Goal: Task Accomplishment & Management: Complete application form

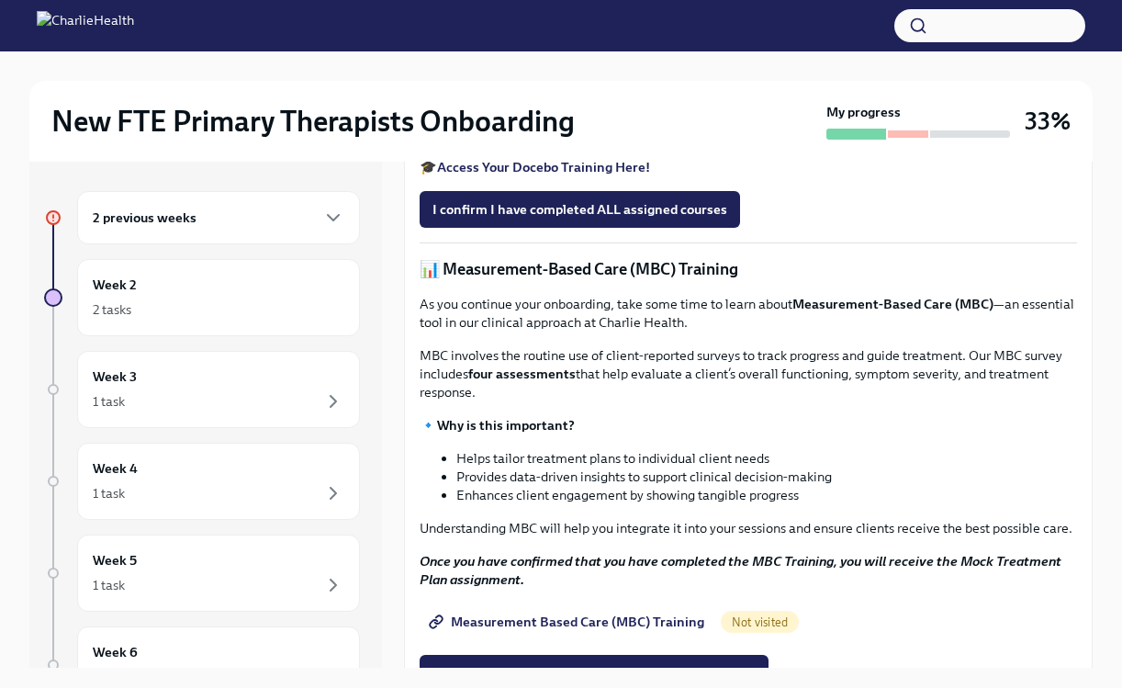
scroll to position [586, 0]
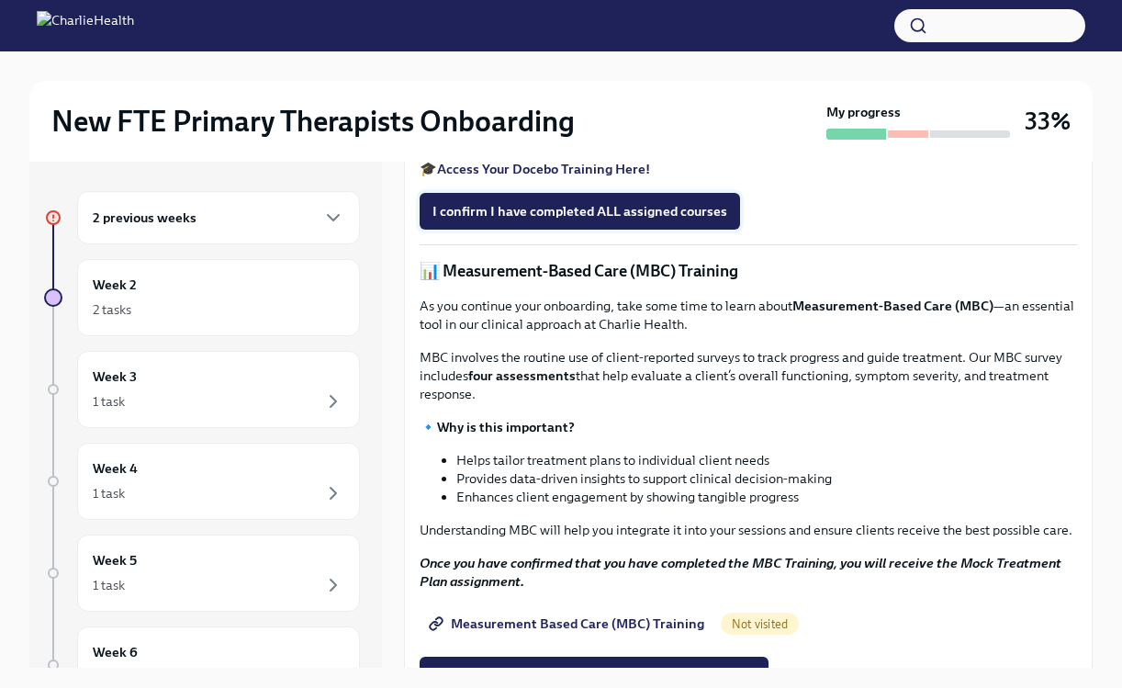
click at [597, 220] on span "I confirm I have completed ALL assigned courses" at bounding box center [579, 211] width 295 height 18
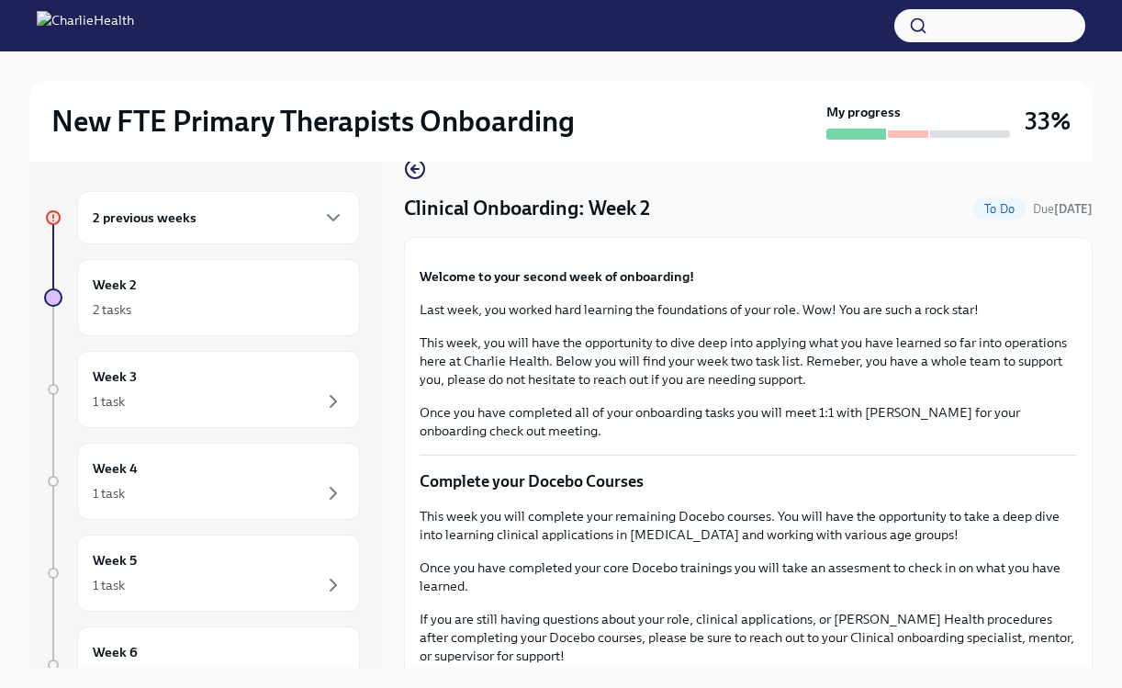
scroll to position [0, 0]
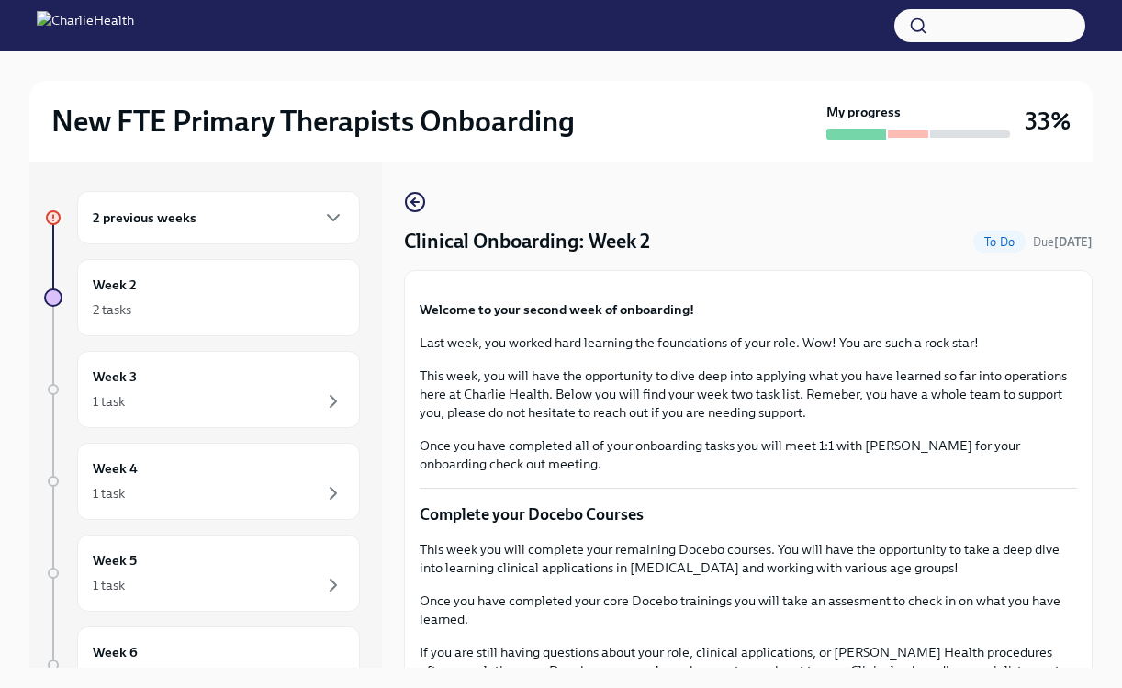
click at [301, 224] on div "2 previous weeks" at bounding box center [219, 218] width 252 height 22
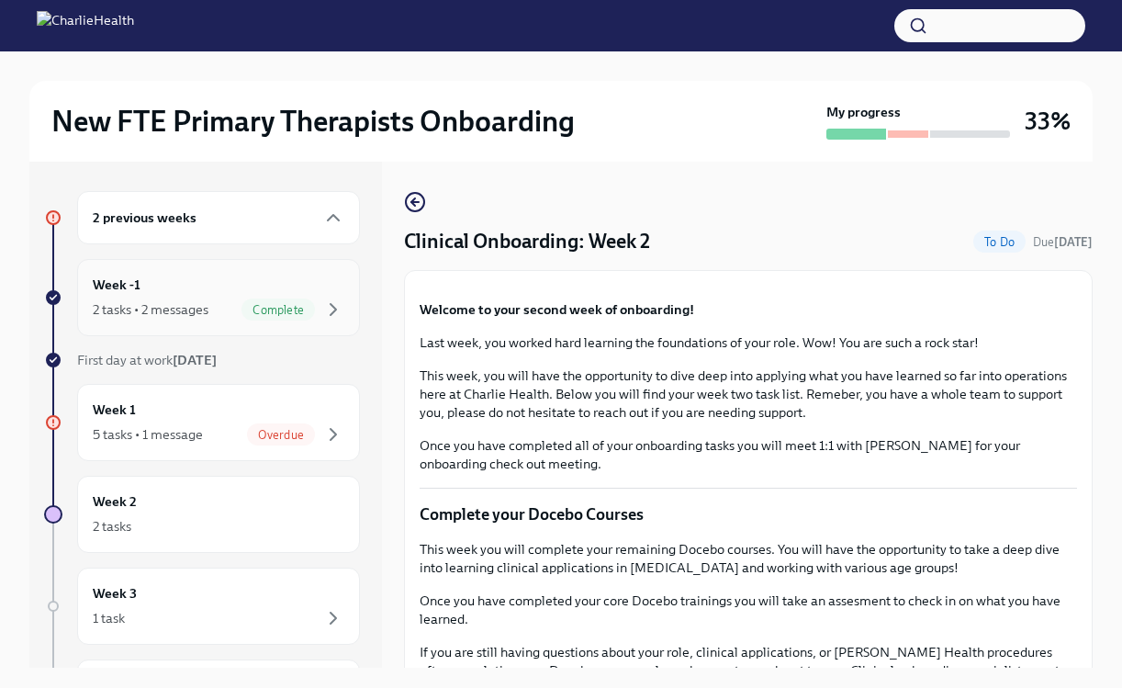
click at [222, 315] on div "2 tasks • 2 messages Complete" at bounding box center [219, 309] width 252 height 22
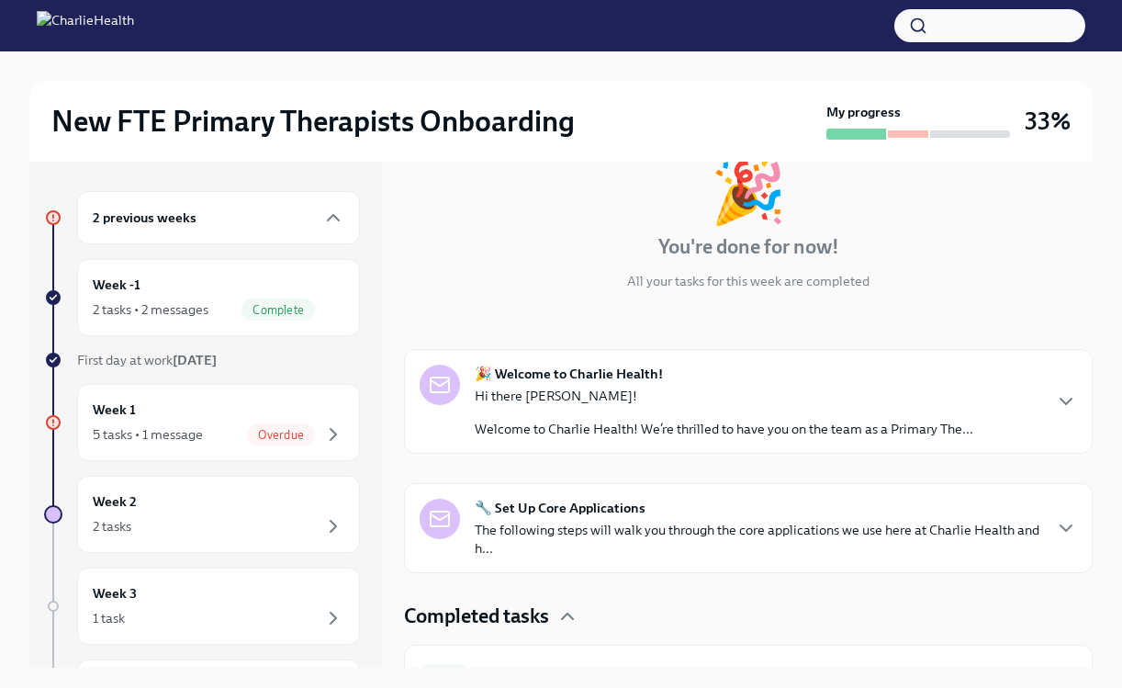
scroll to position [137, 0]
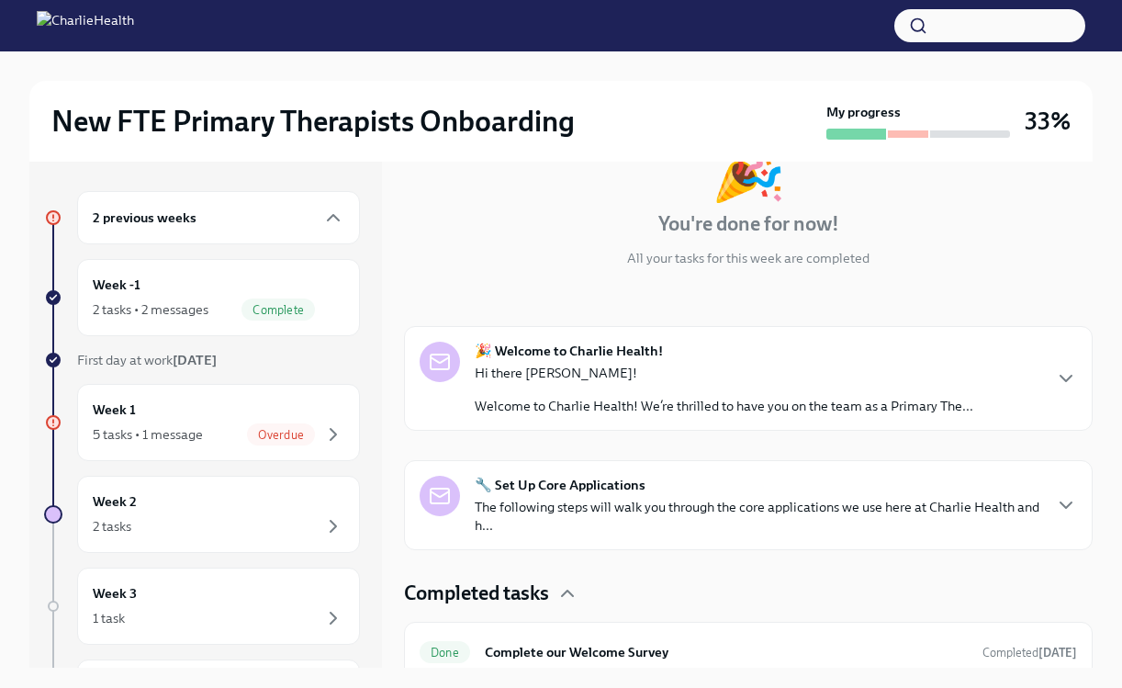
click at [769, 397] on p "Welcome to Charlie Health! We’re thrilled to have you on the team as a Primary …" at bounding box center [724, 406] width 499 height 18
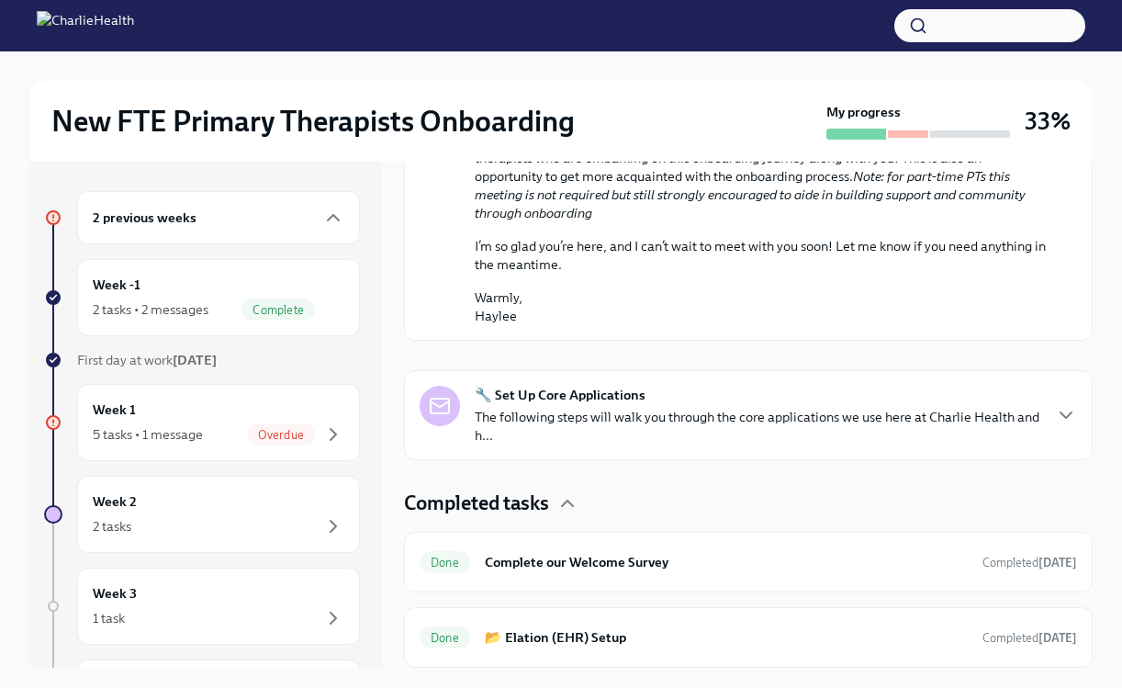
scroll to position [1195, 0]
click at [201, 430] on div "5 tasks • 1 message" at bounding box center [148, 434] width 110 height 18
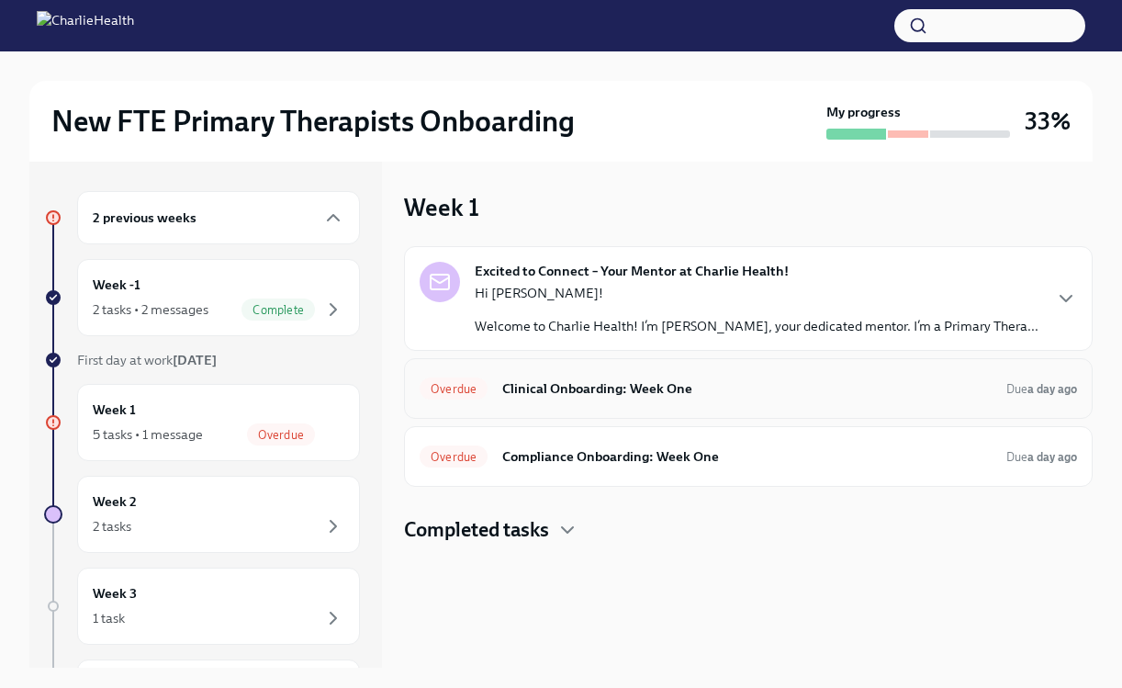
click at [592, 390] on h6 "Clinical Onboarding: Week One" at bounding box center [746, 388] width 489 height 20
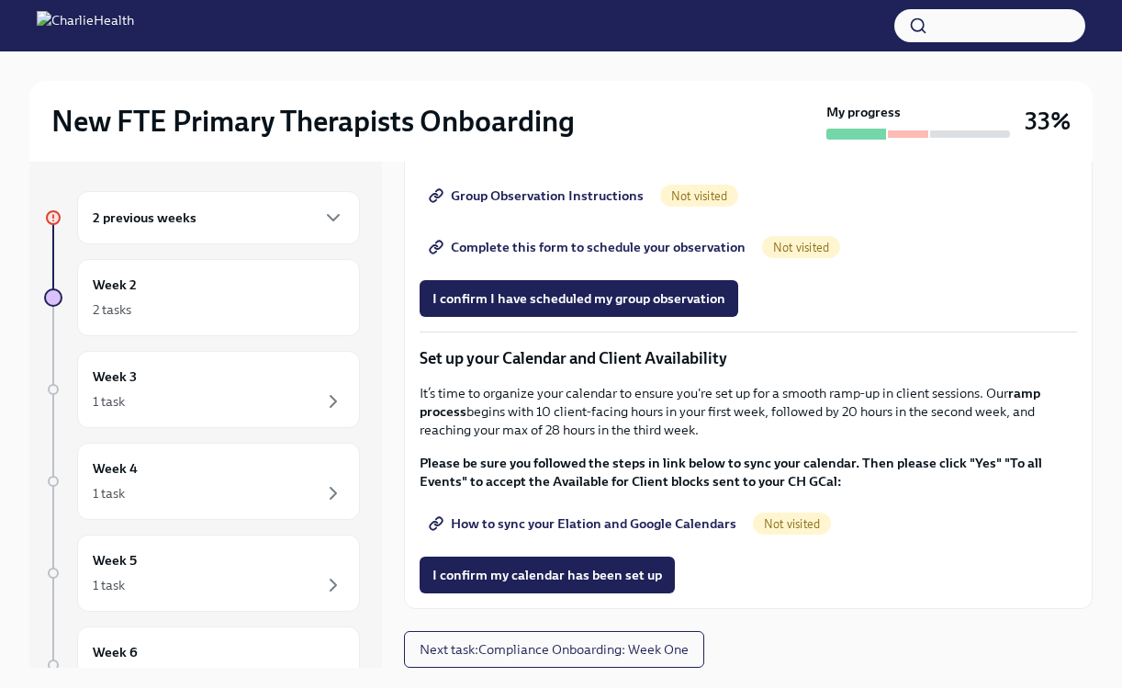
scroll to position [2370, 0]
click at [565, 205] on span "Group Observation Instructions" at bounding box center [537, 195] width 211 height 18
click at [623, 256] on span "Complete this form to schedule your observation" at bounding box center [588, 247] width 313 height 18
click at [677, 256] on span "Complete this form to schedule your observation" at bounding box center [588, 247] width 313 height 18
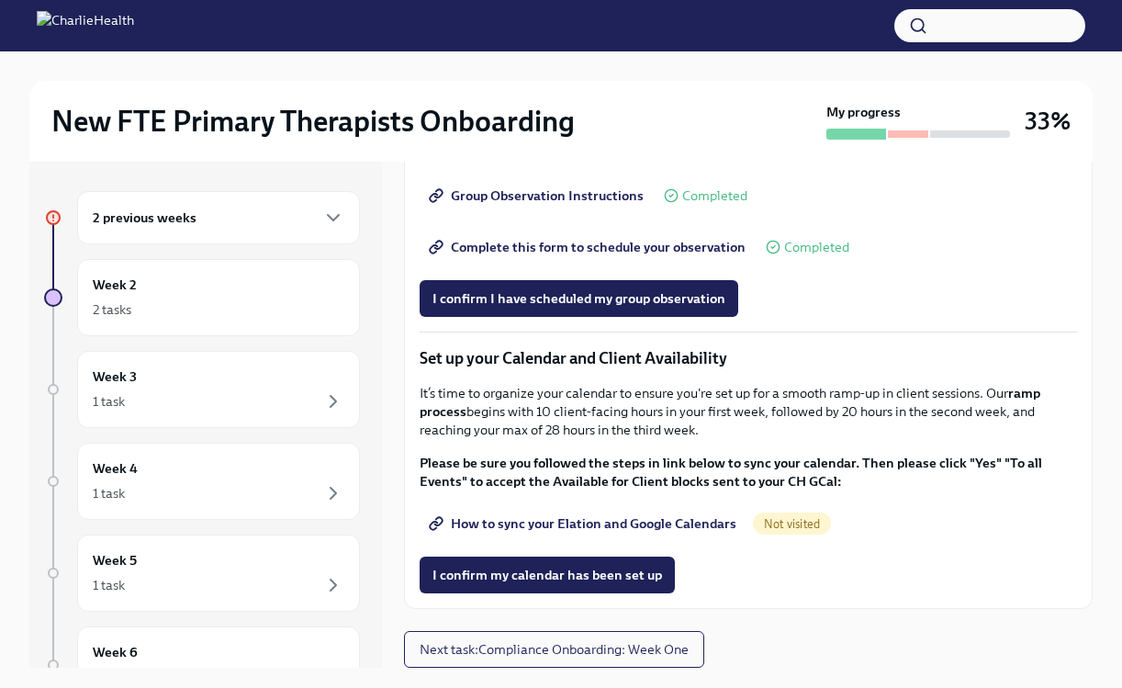
click at [531, 527] on span "How to sync your Elation and Google Calendars" at bounding box center [584, 523] width 304 height 18
click at [563, 579] on span "I confirm my calendar has been set up" at bounding box center [547, 575] width 230 height 18
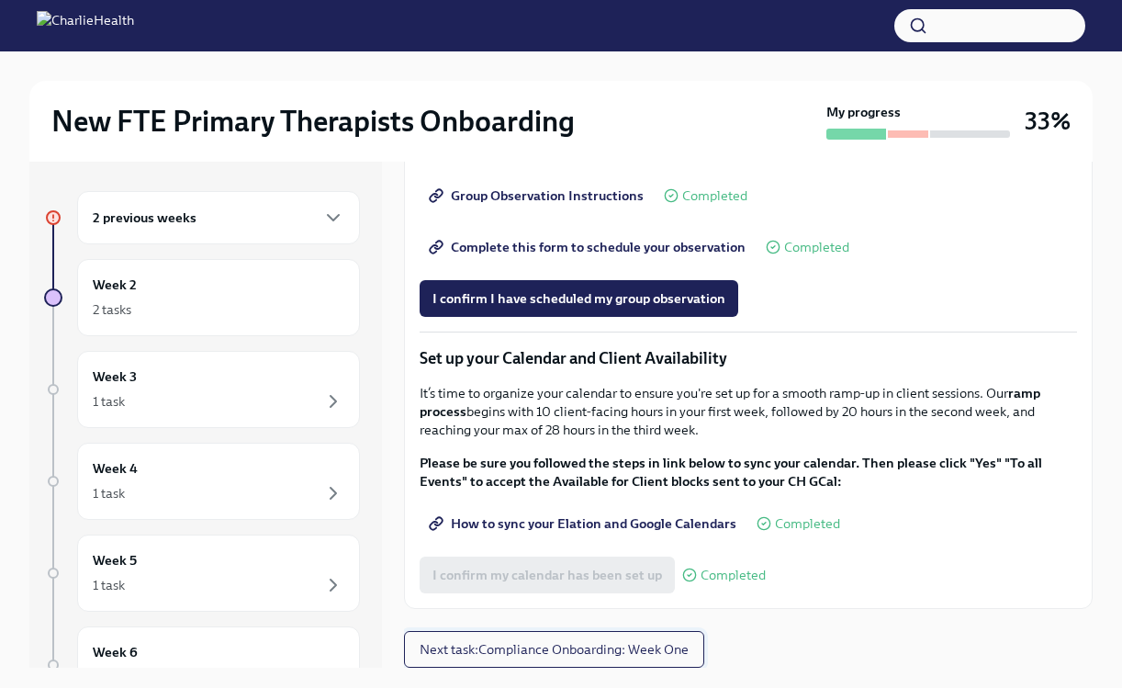
click at [608, 654] on span "Next task : Compliance Onboarding: Week One" at bounding box center [554, 649] width 269 height 18
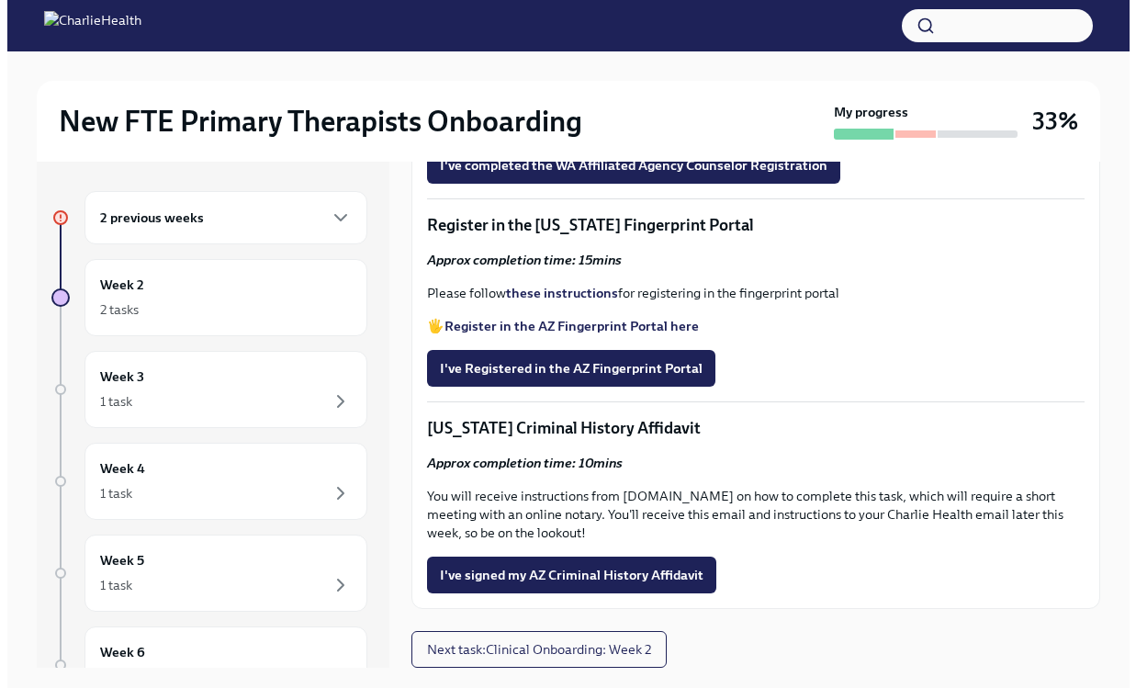
scroll to position [1975, 0]
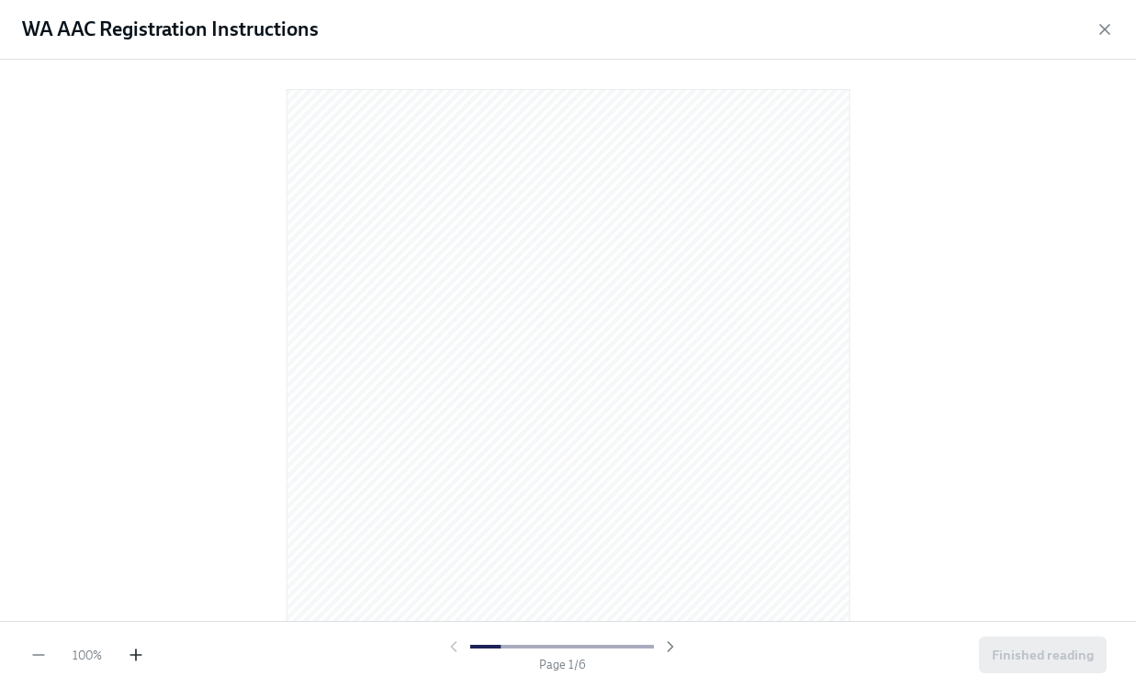
click at [138, 653] on icon "button" at bounding box center [136, 655] width 18 height 18
click at [1099, 27] on icon "button" at bounding box center [1104, 29] width 18 height 18
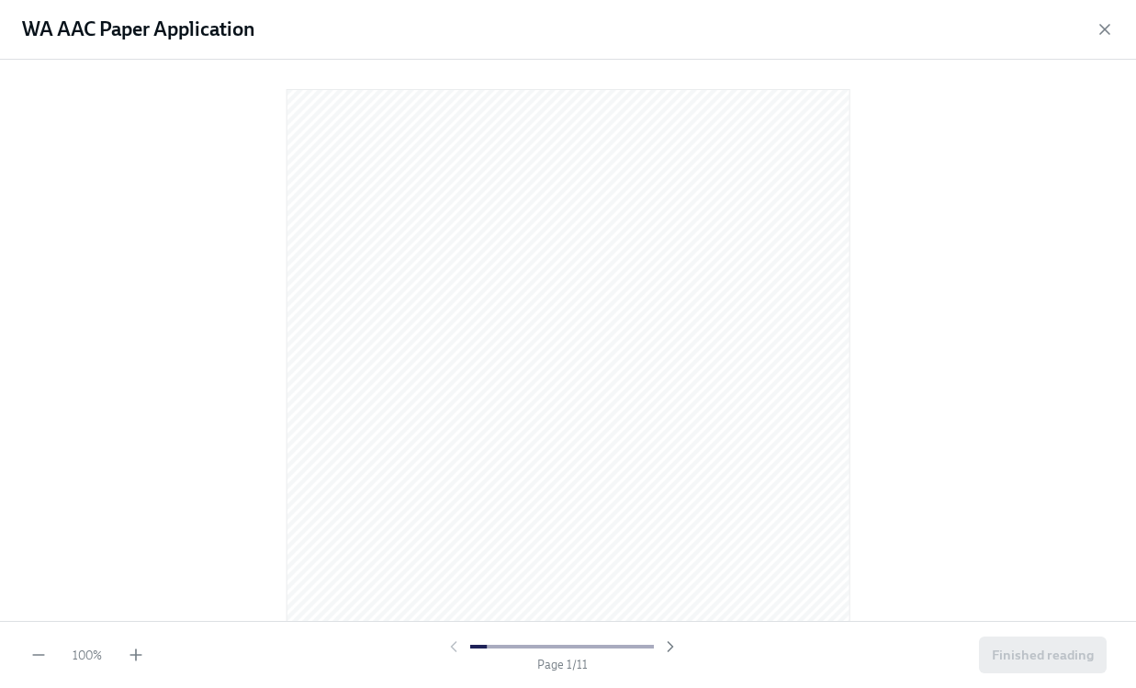
click at [146, 657] on div "100 % Page 1 / 11 Finished reading" at bounding box center [568, 654] width 1136 height 67
click at [139, 653] on icon "button" at bounding box center [136, 655] width 18 height 18
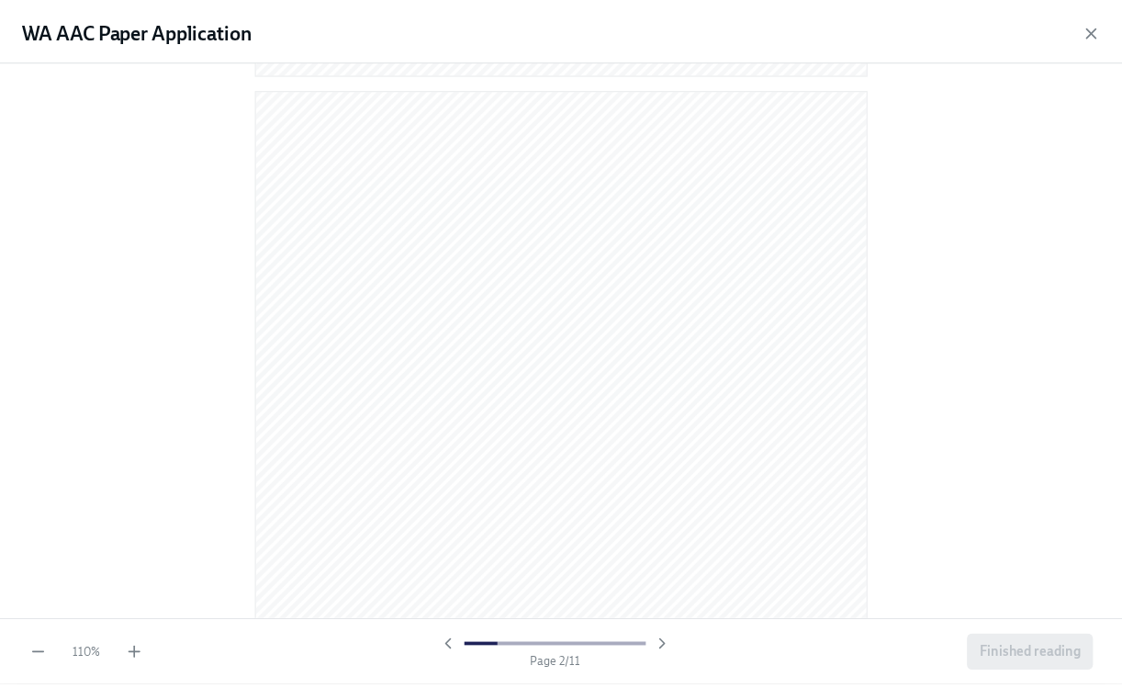
scroll to position [936, 0]
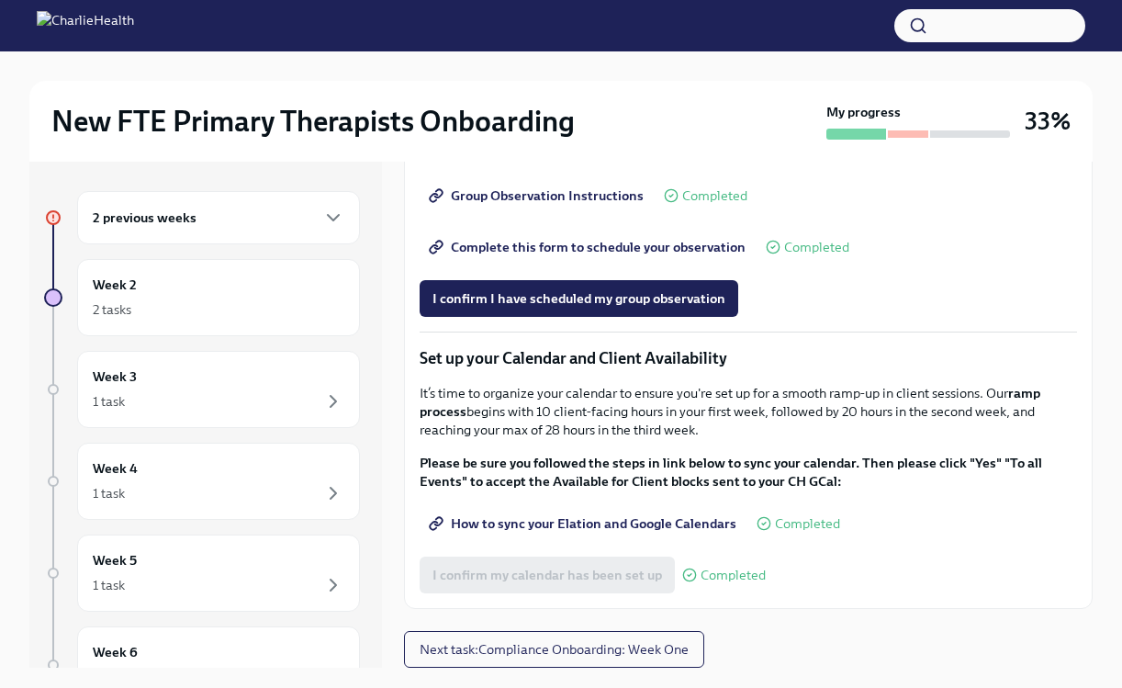
scroll to position [2557, 0]
click at [594, 662] on button "Next task : Compliance Onboarding: Week One" at bounding box center [554, 649] width 300 height 37
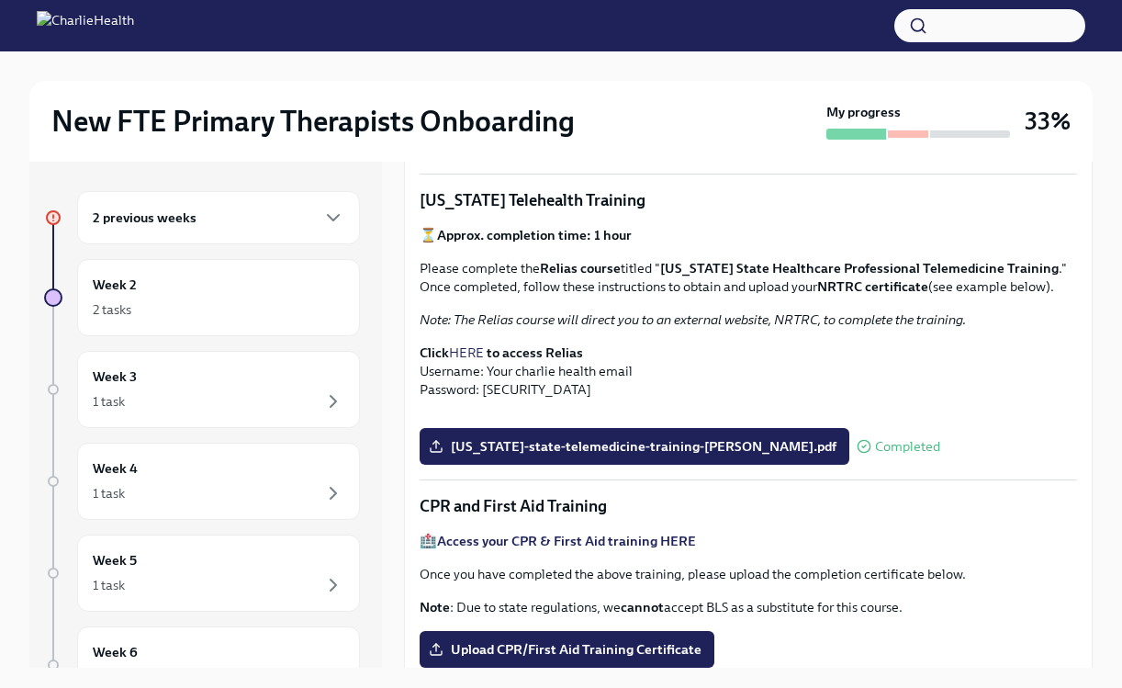
scroll to position [357, 0]
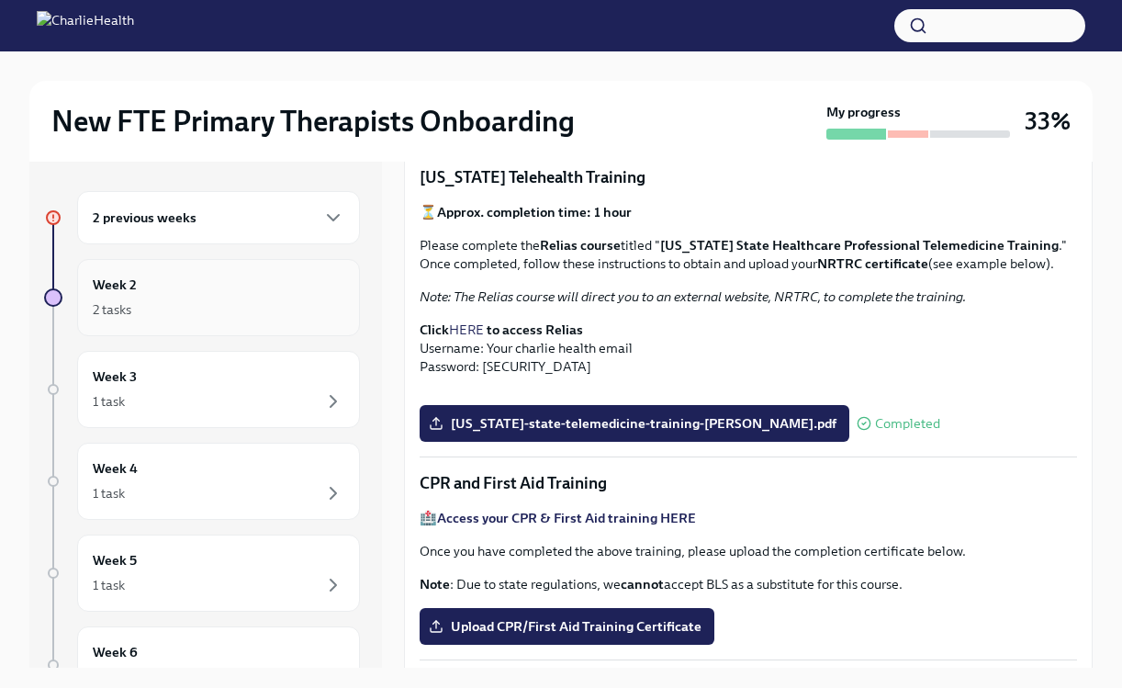
click at [184, 295] on div "Week 2 2 tasks" at bounding box center [219, 298] width 252 height 46
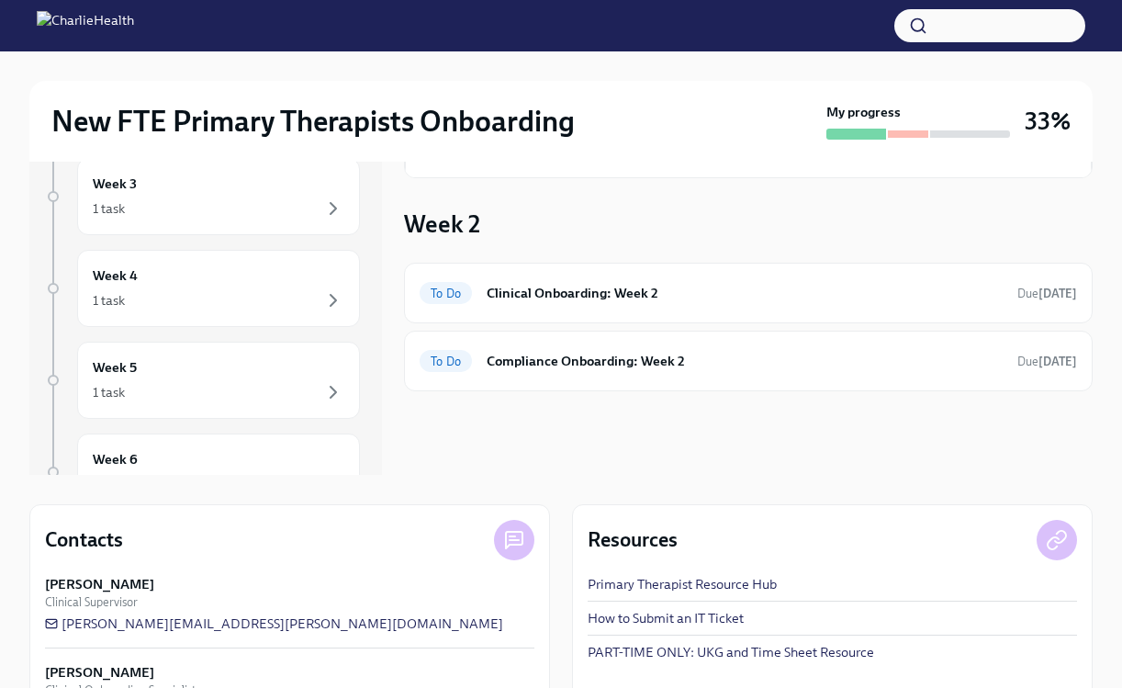
scroll to position [192, 0]
click at [794, 362] on h6 "Compliance Onboarding: Week 2" at bounding box center [745, 362] width 516 height 20
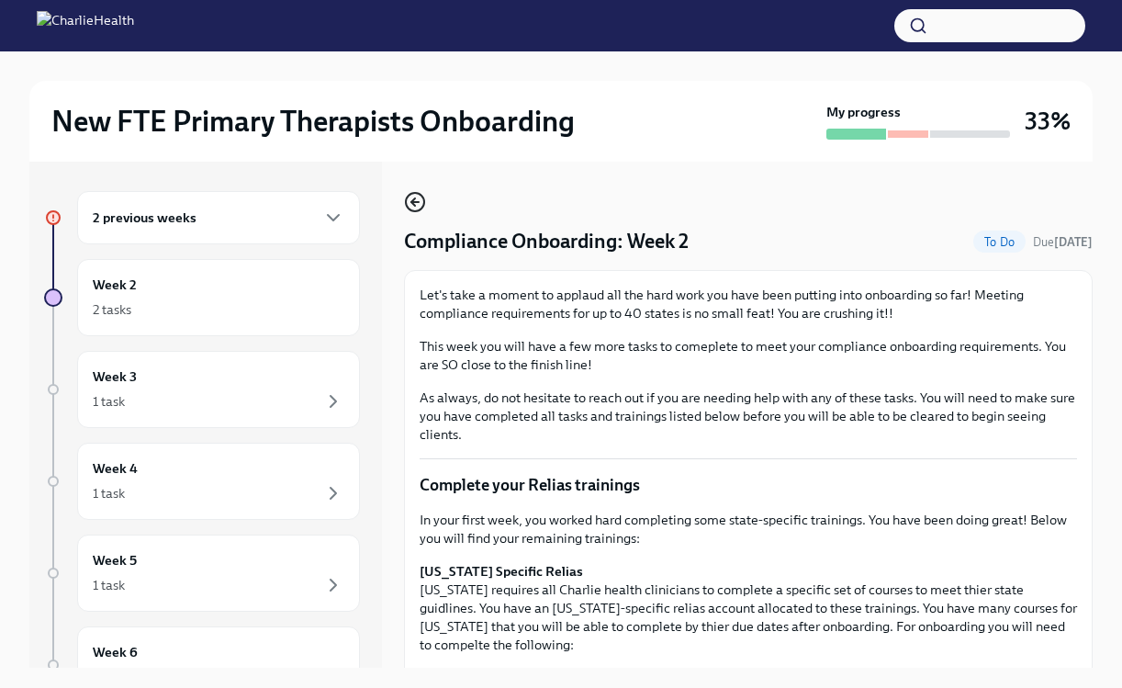
click at [412, 201] on icon "button" at bounding box center [413, 201] width 4 height 7
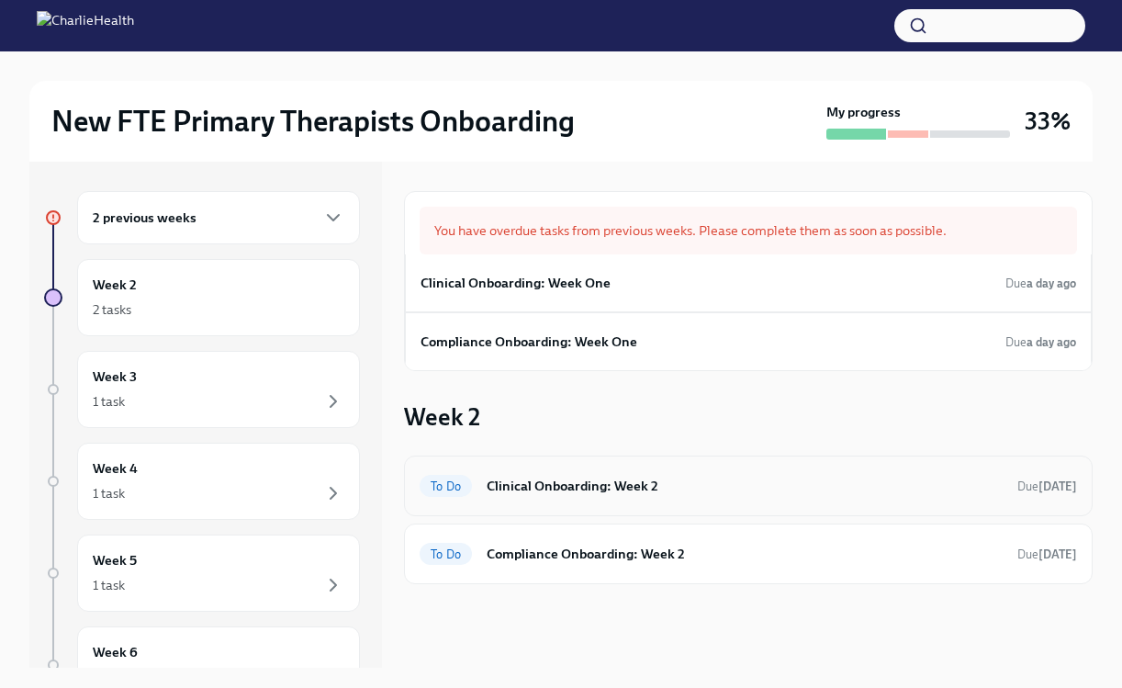
click at [579, 481] on h6 "Clinical Onboarding: Week 2" at bounding box center [745, 486] width 516 height 20
